Goal: Go to known website: Access a specific website the user already knows

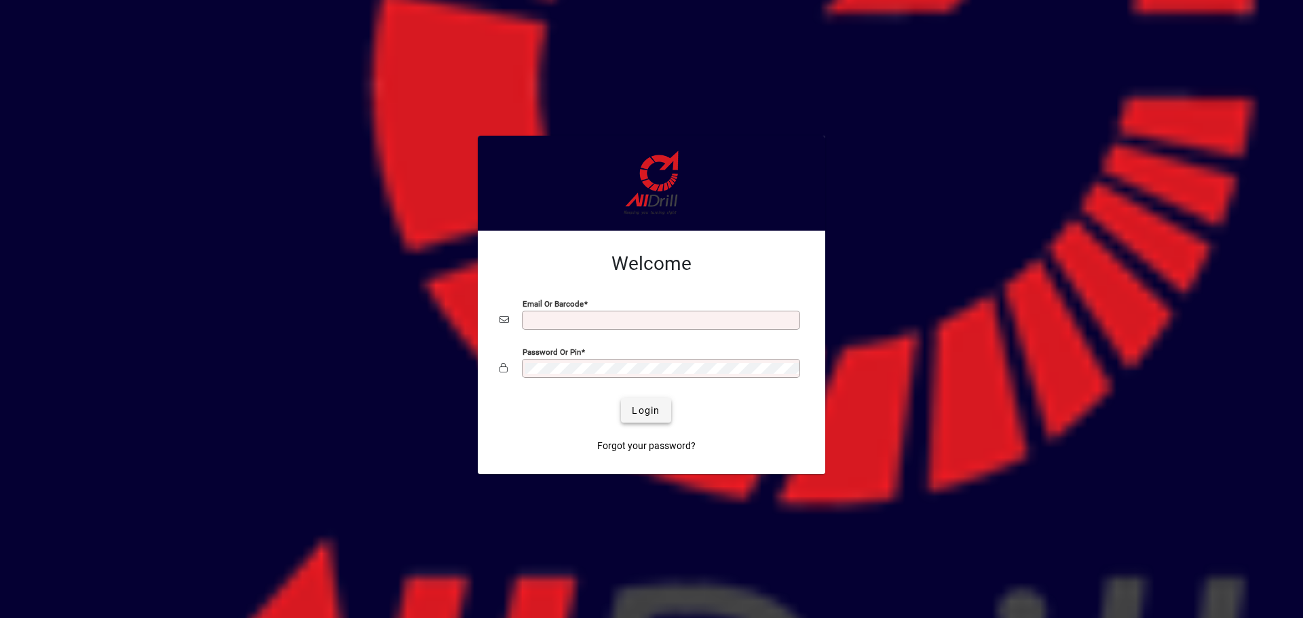
type input "**********"
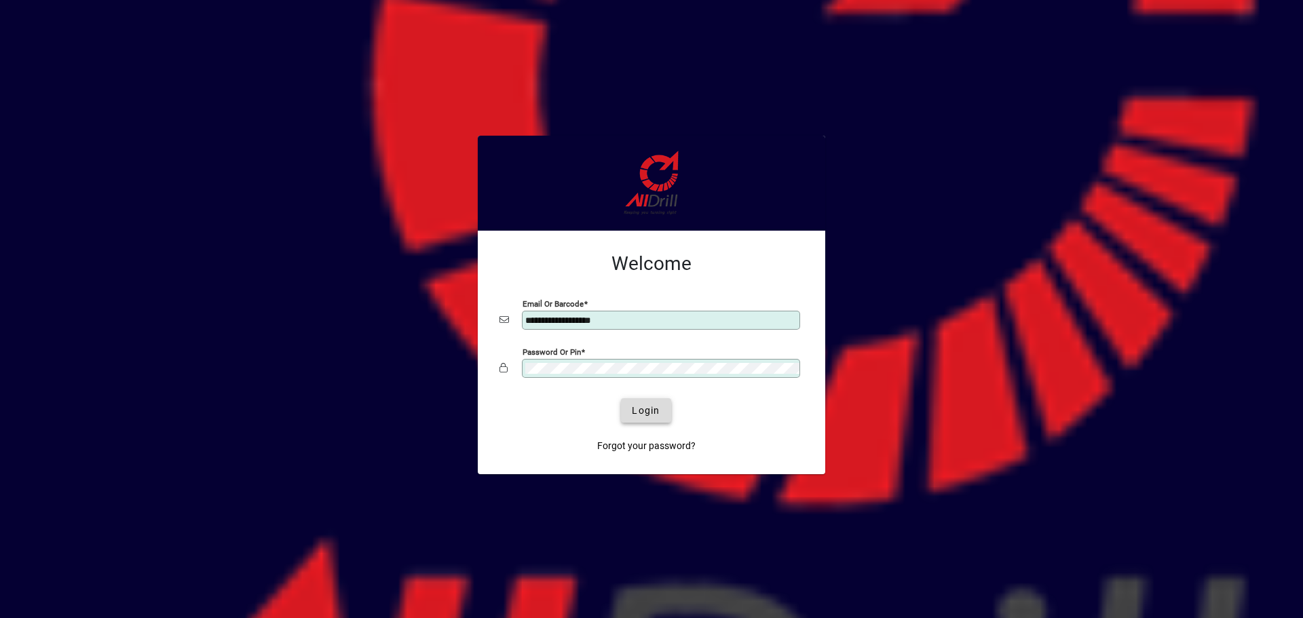
click at [651, 410] on span "Login" at bounding box center [646, 411] width 28 height 14
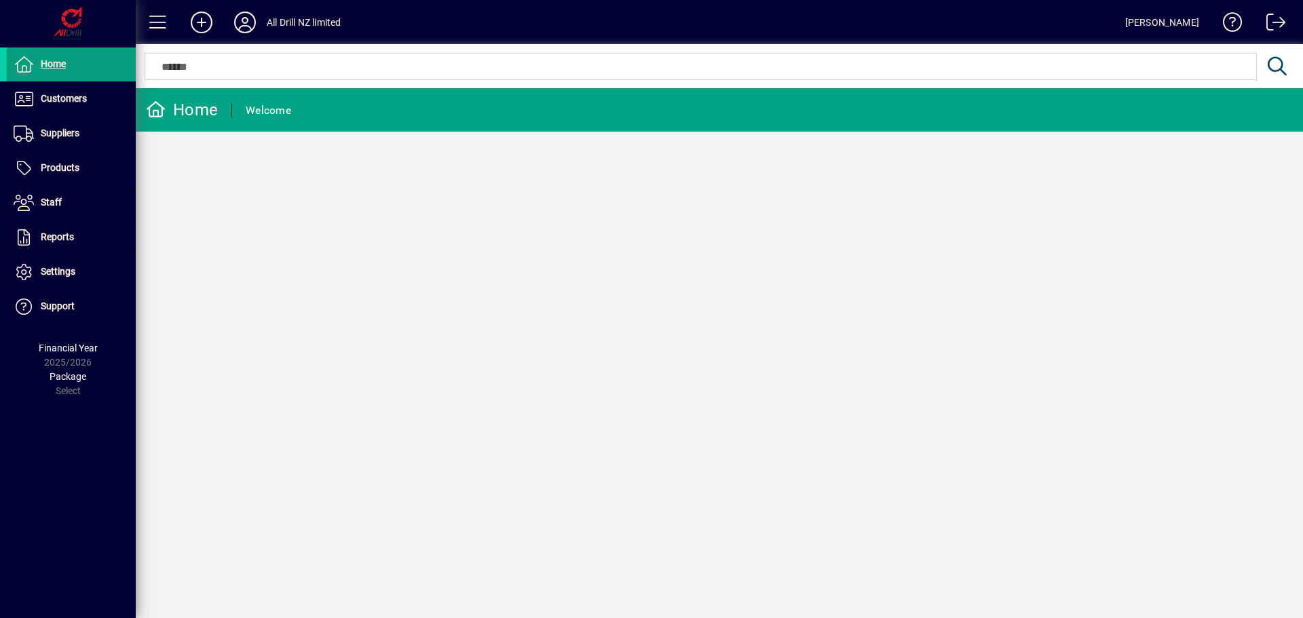
click at [592, 419] on div "Home Welcome" at bounding box center [719, 353] width 1167 height 530
